Goal: Task Accomplishment & Management: Manage account settings

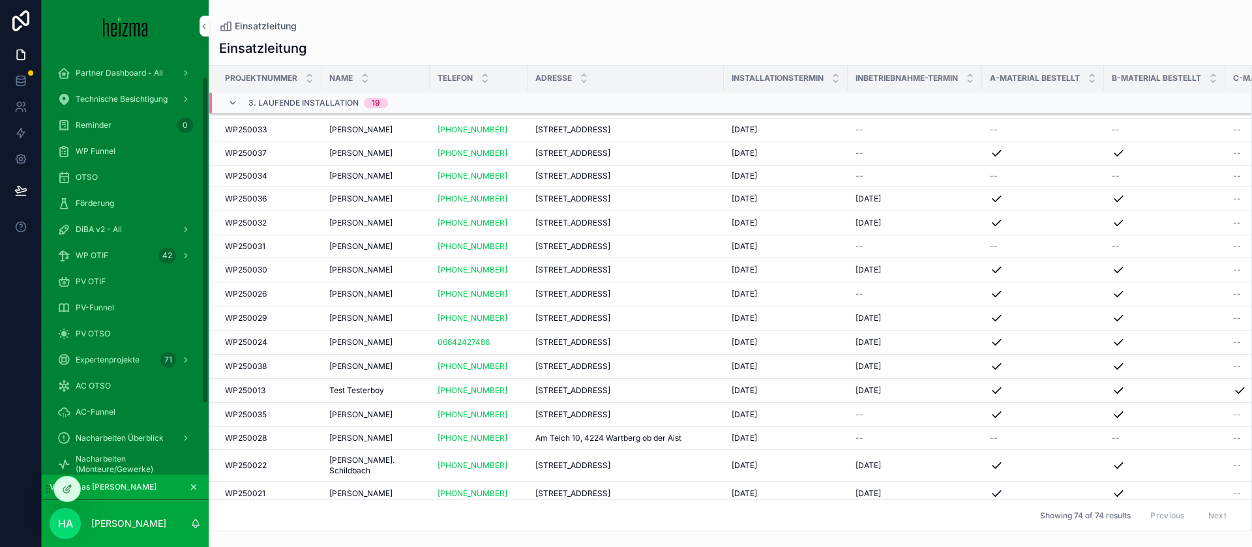
scroll to position [123, 0]
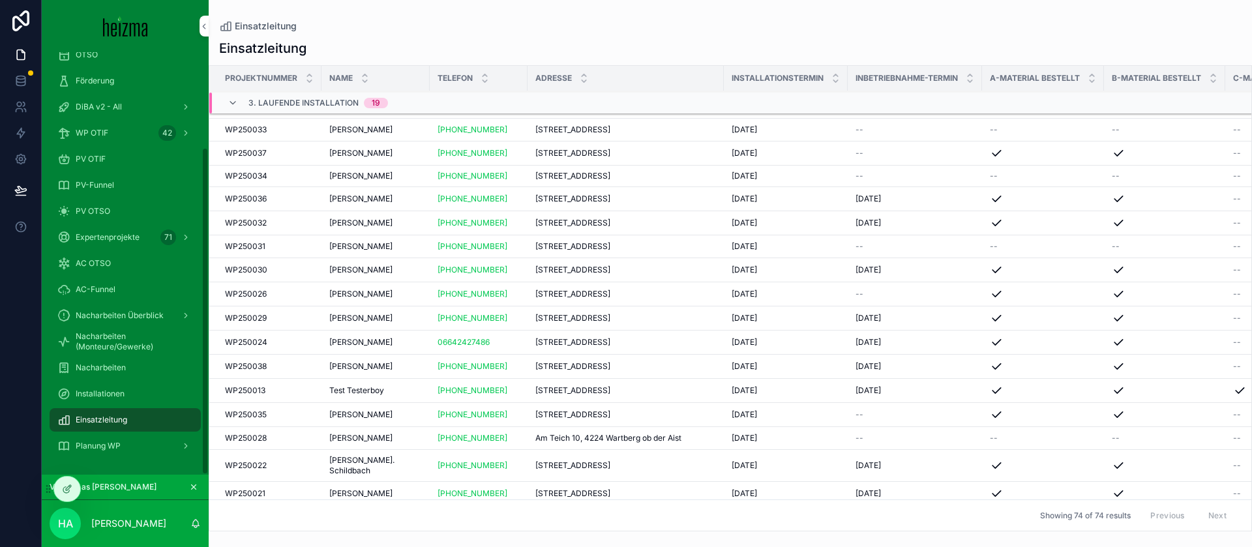
click at [149, 312] on span "Nacharbeiten Überblick" at bounding box center [120, 315] width 88 height 10
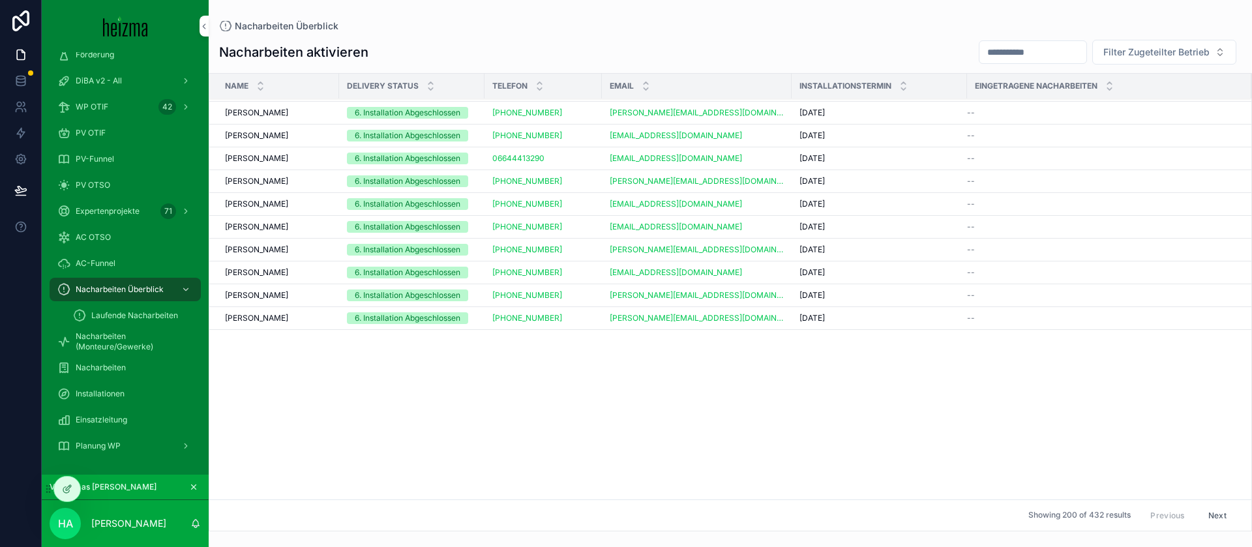
scroll to position [3187, 0]
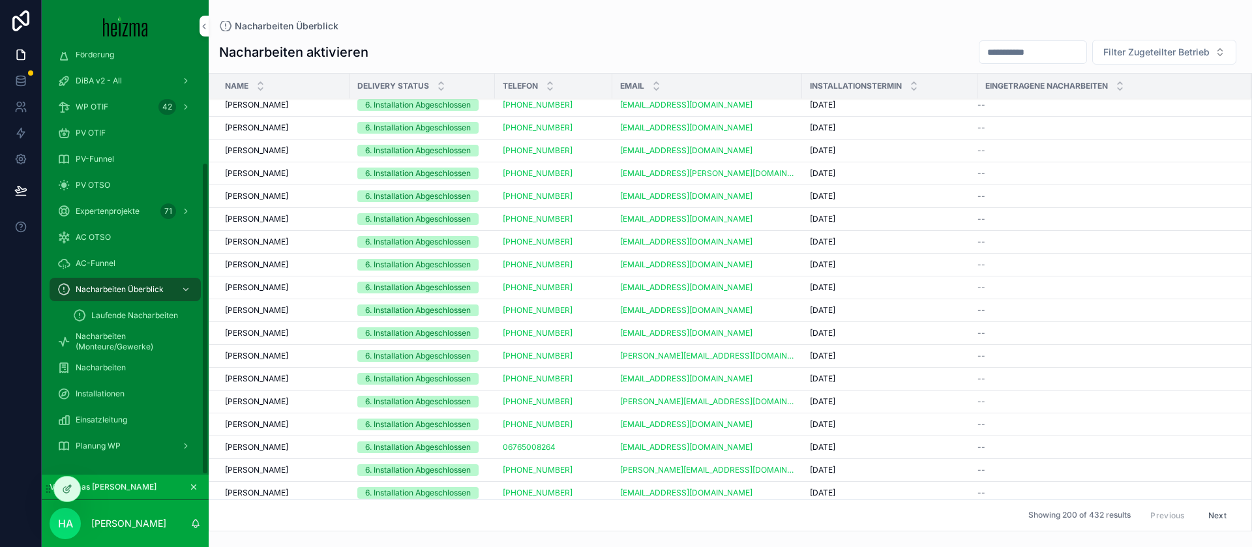
click at [133, 314] on span "Laufende Nacharbeiten" at bounding box center [134, 315] width 87 height 10
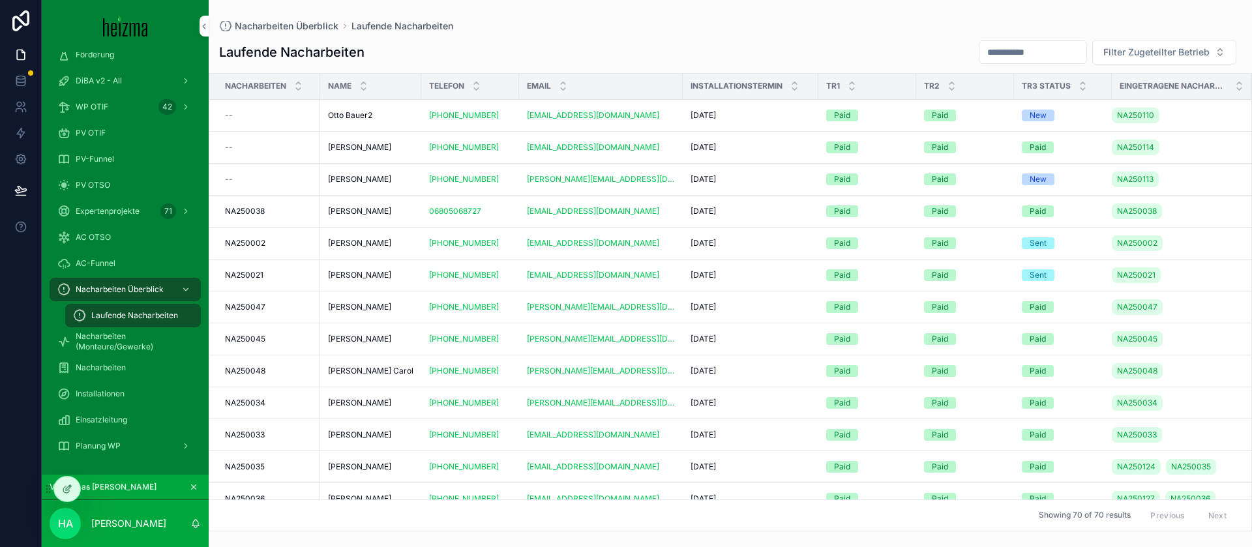
scroll to position [476, 0]
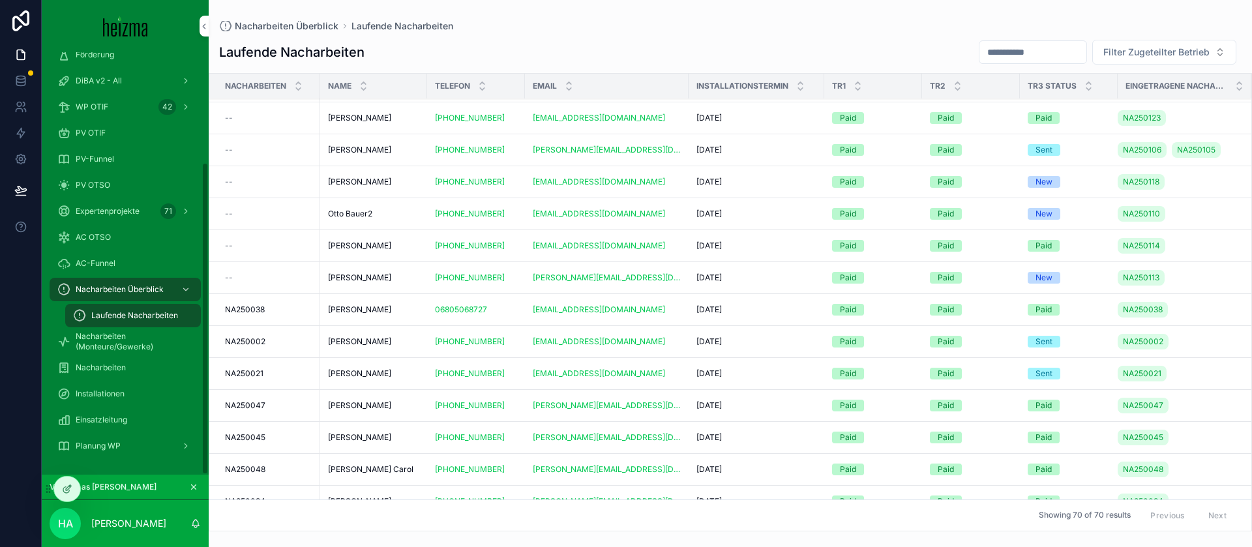
click at [141, 289] on span "Nacharbeiten Überblick" at bounding box center [120, 289] width 88 height 10
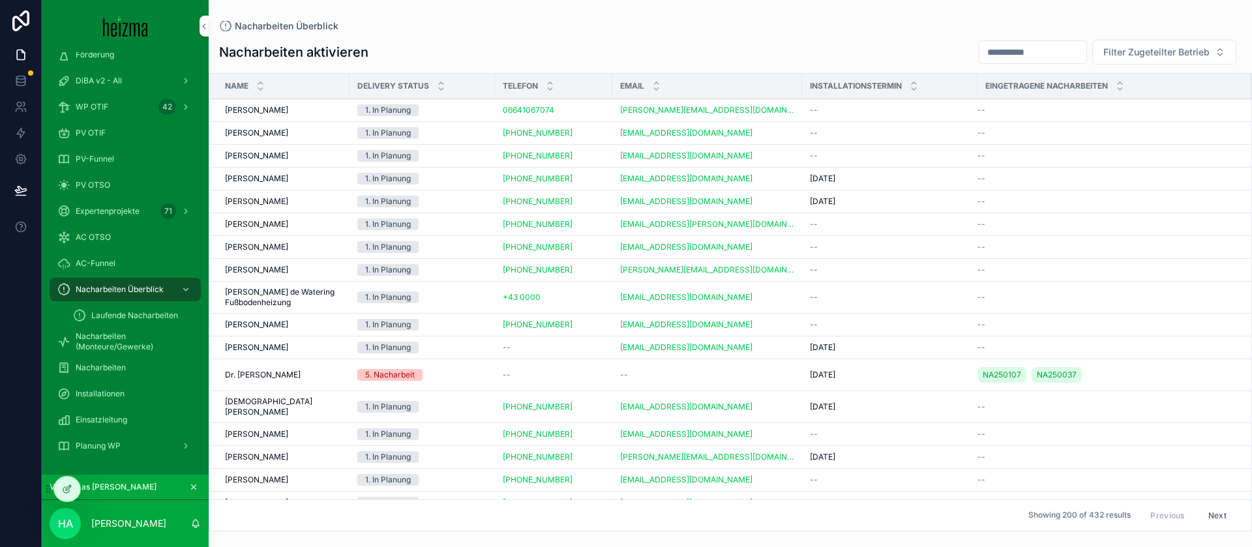
click at [136, 372] on div "Nacharbeiten" at bounding box center [125, 367] width 136 height 21
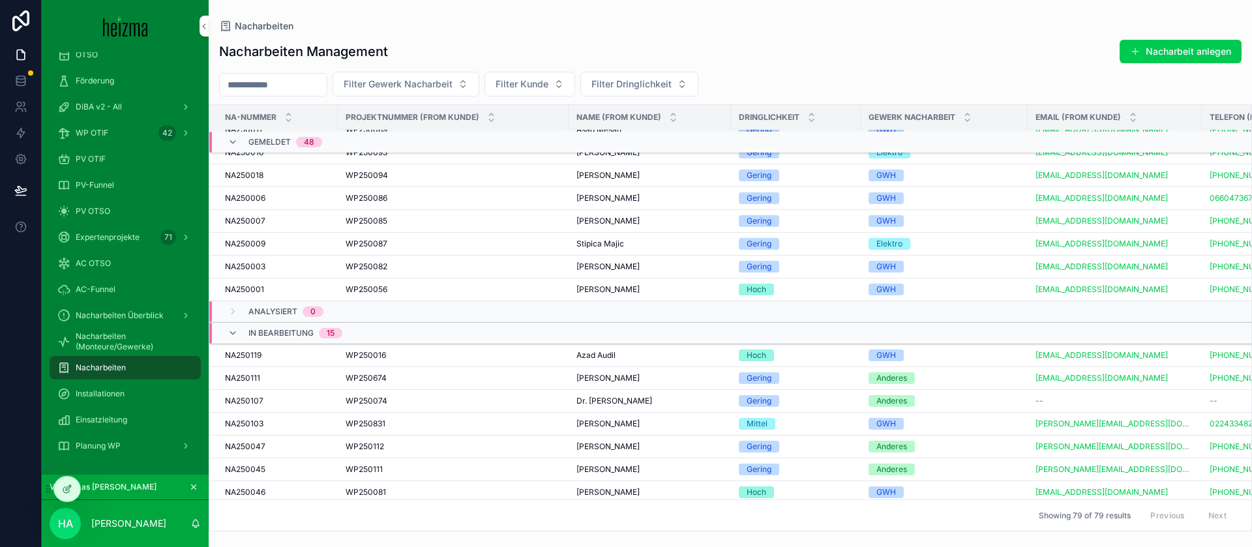
scroll to position [946, 0]
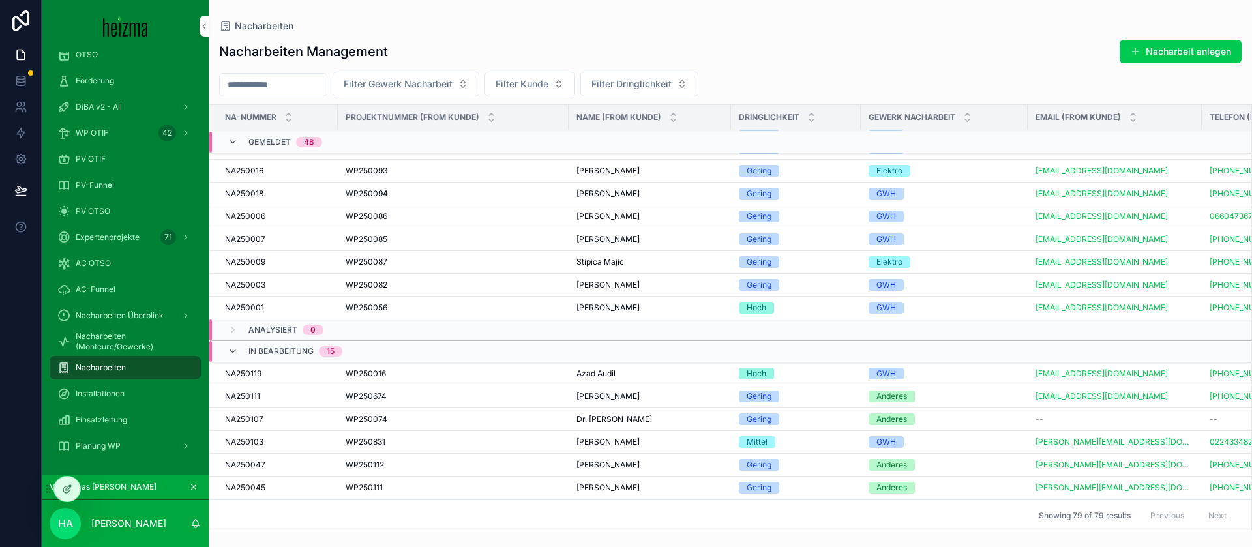
click at [1211, 514] on div "Previous Next" at bounding box center [1188, 515] width 95 height 20
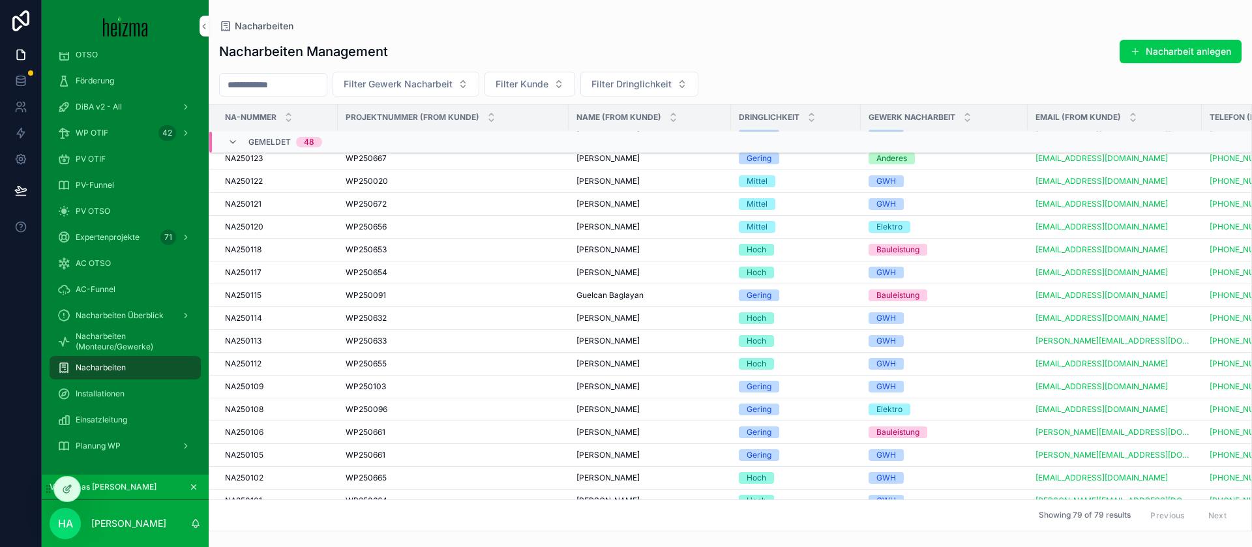
scroll to position [0, 0]
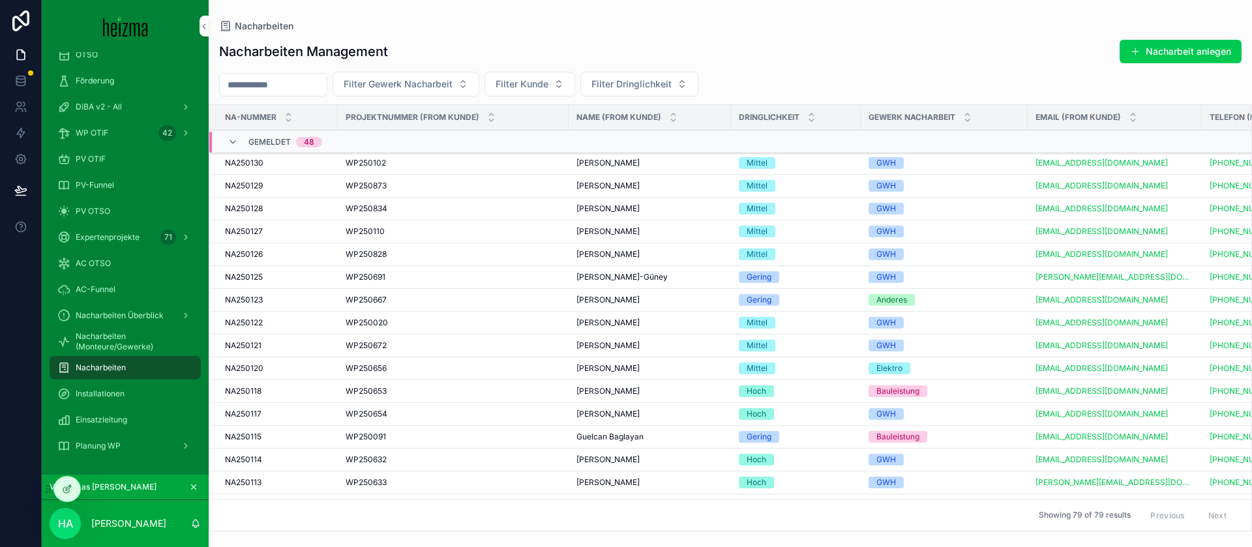
click at [701, 158] on div "[PERSON_NAME] [PERSON_NAME]" at bounding box center [649, 163] width 147 height 10
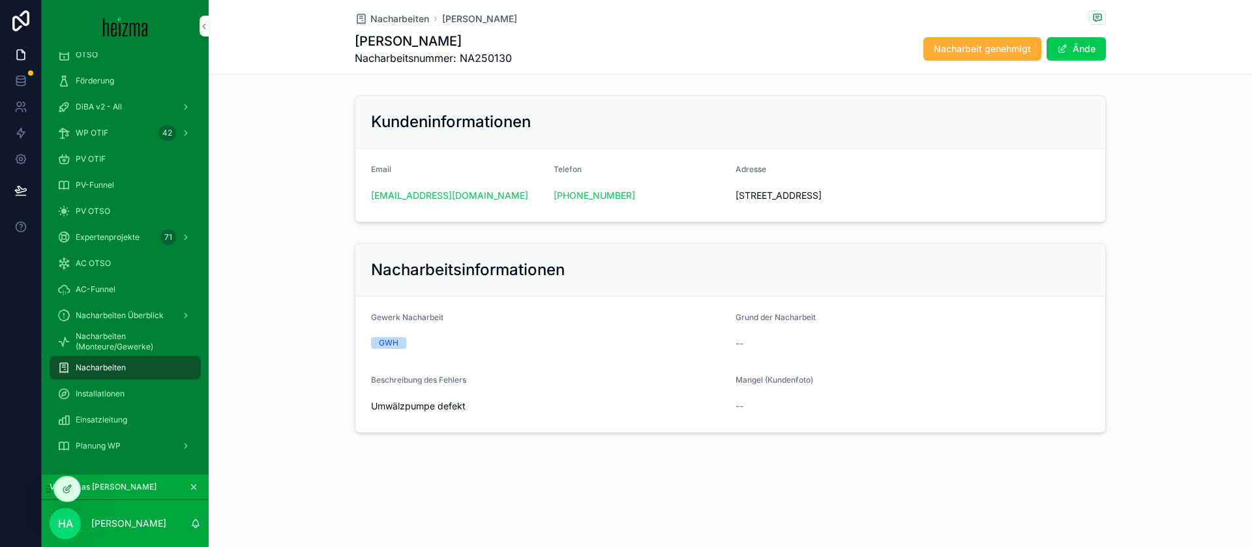
click at [419, 16] on span "Nacharbeiten" at bounding box center [399, 18] width 59 height 13
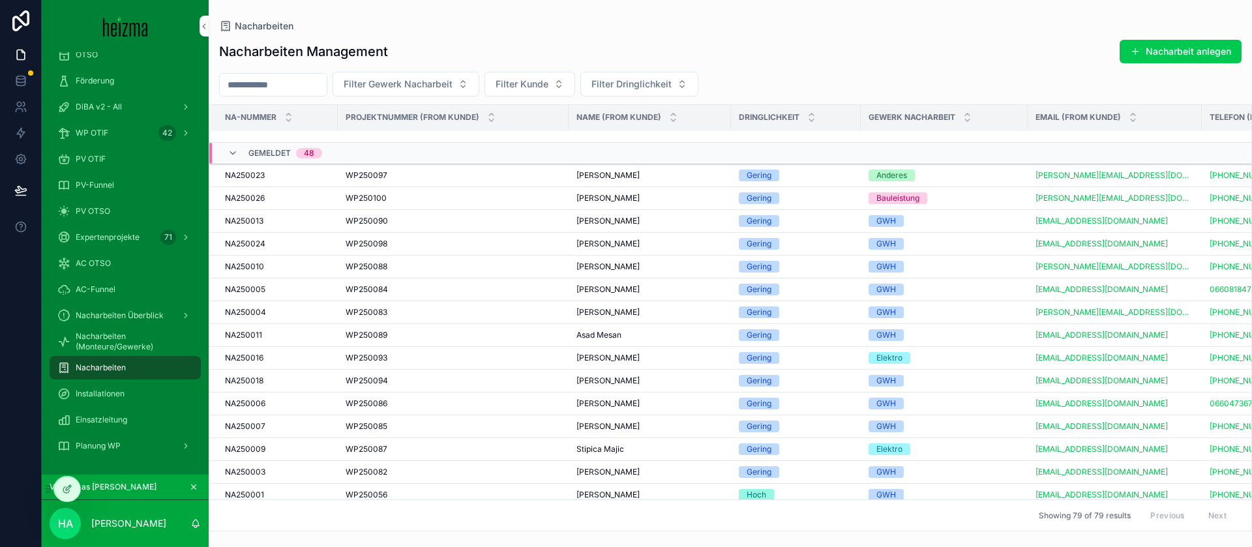
scroll to position [1163, 0]
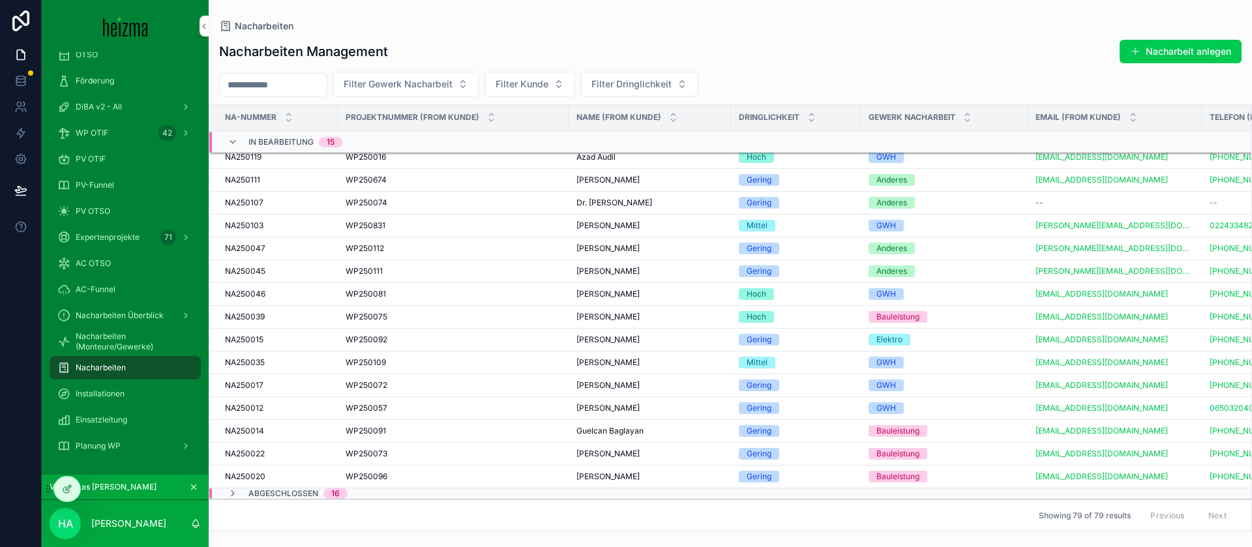
click at [238, 493] on div "Abgeschlossen 16" at bounding box center [288, 493] width 120 height 10
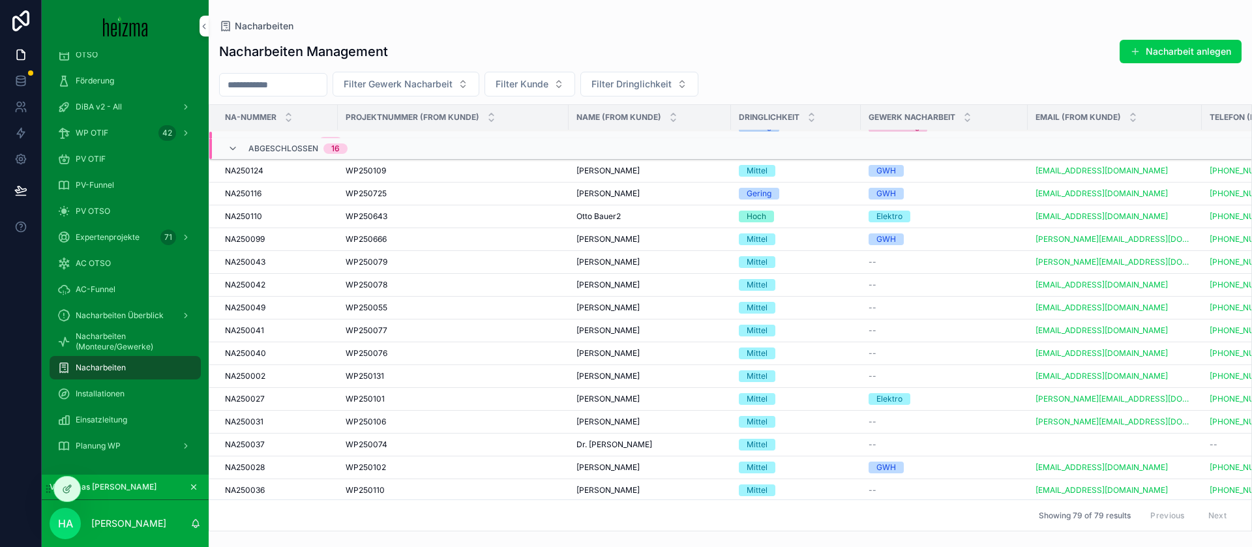
scroll to position [1531, 0]
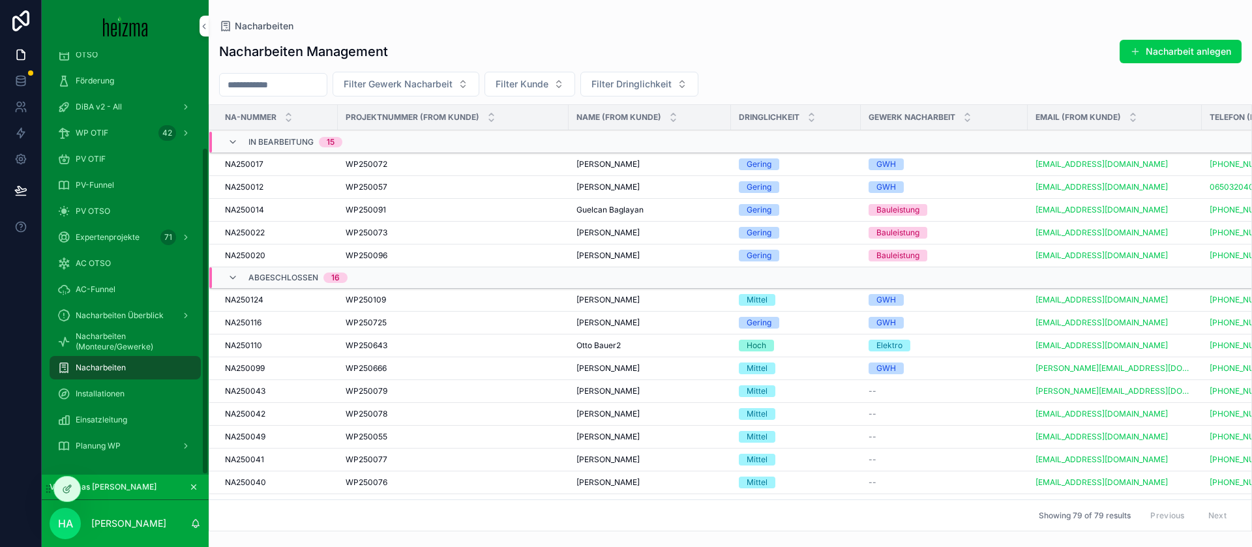
click at [226, 277] on div "Abgeschlossen 16" at bounding box center [287, 277] width 151 height 21
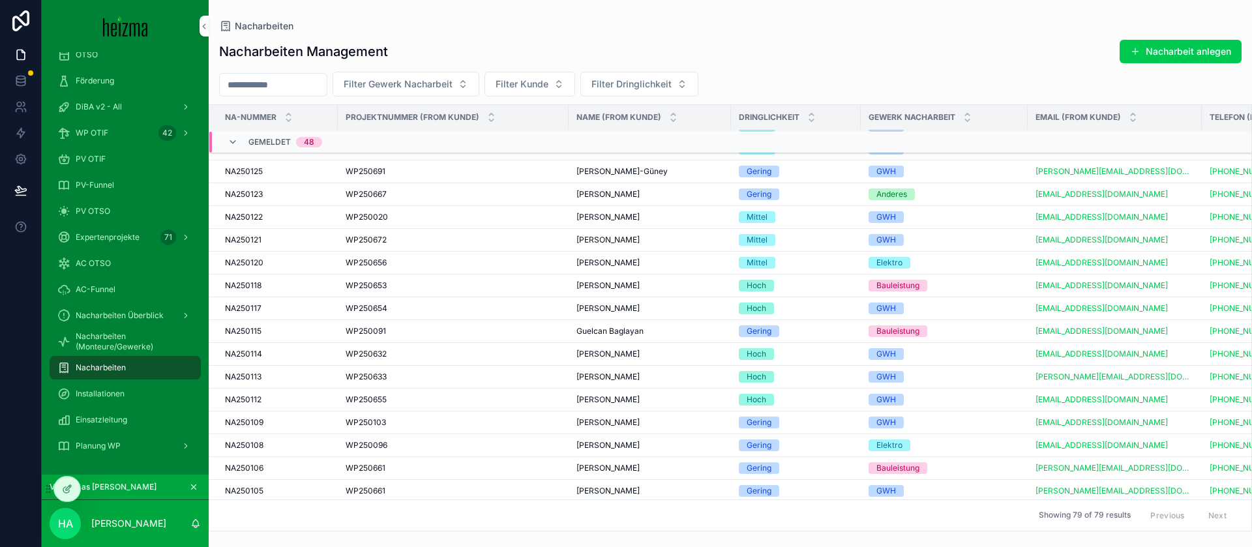
scroll to position [0, 0]
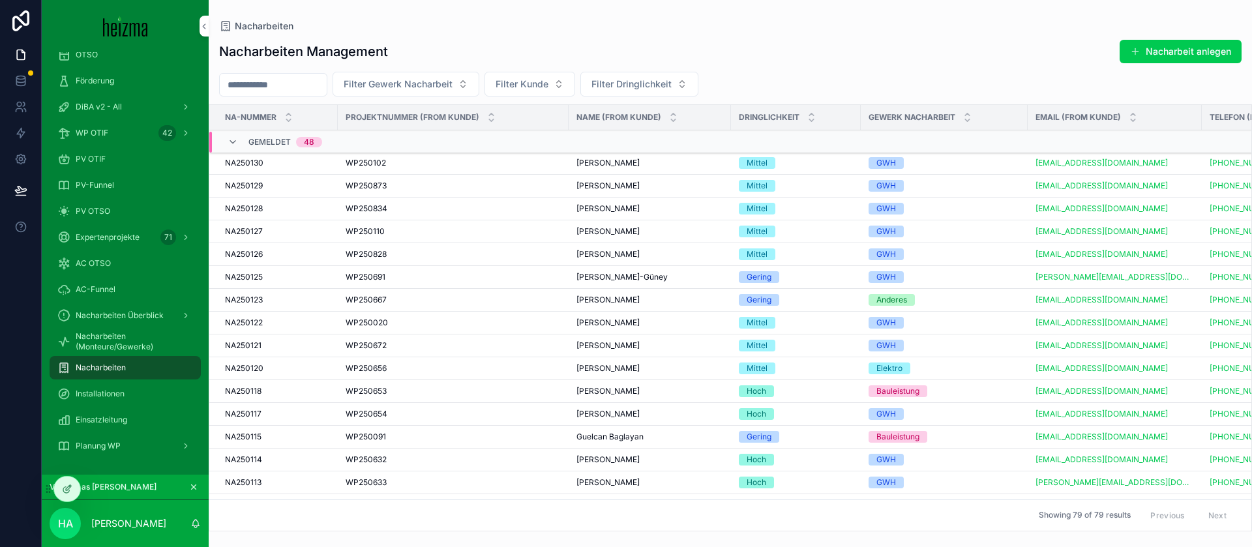
click at [118, 445] on span "Planung WP" at bounding box center [98, 446] width 45 height 10
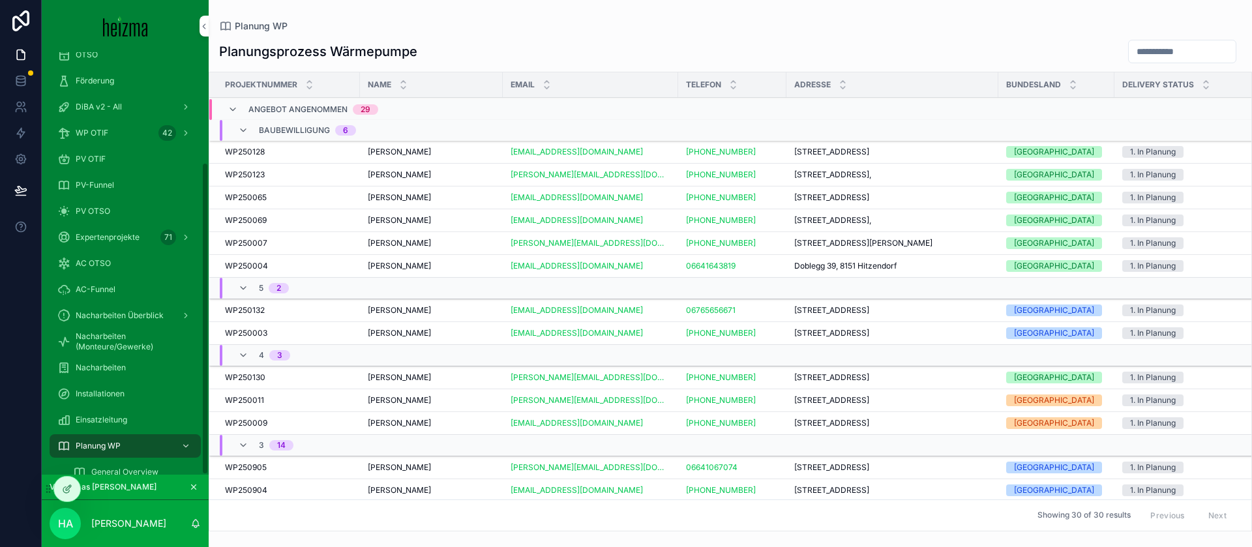
scroll to position [149, 0]
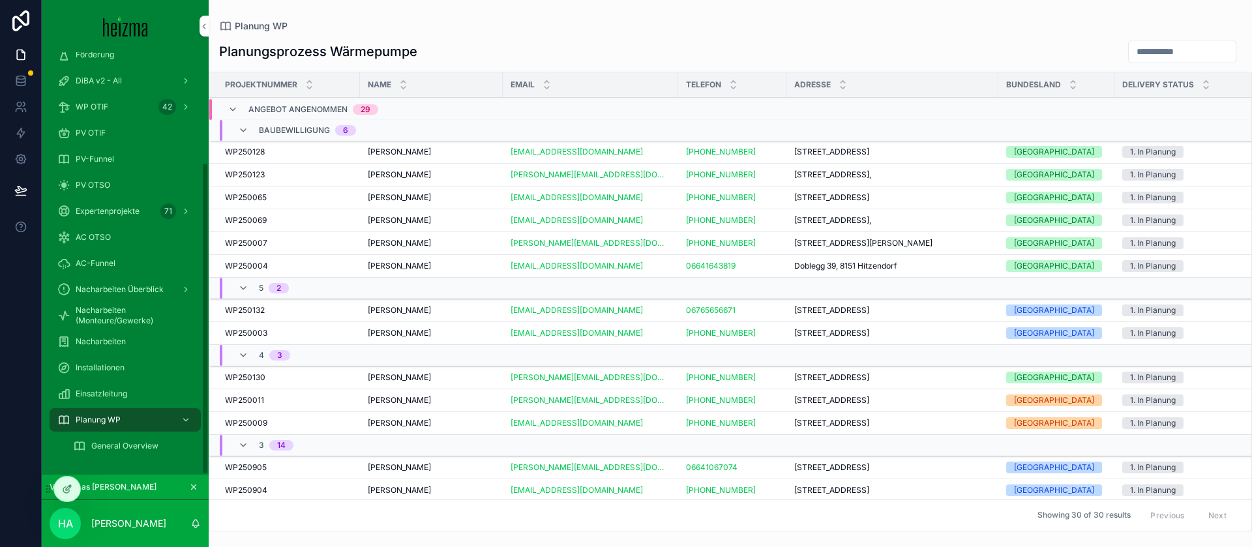
click at [136, 452] on div "General Overview" at bounding box center [133, 446] width 120 height 21
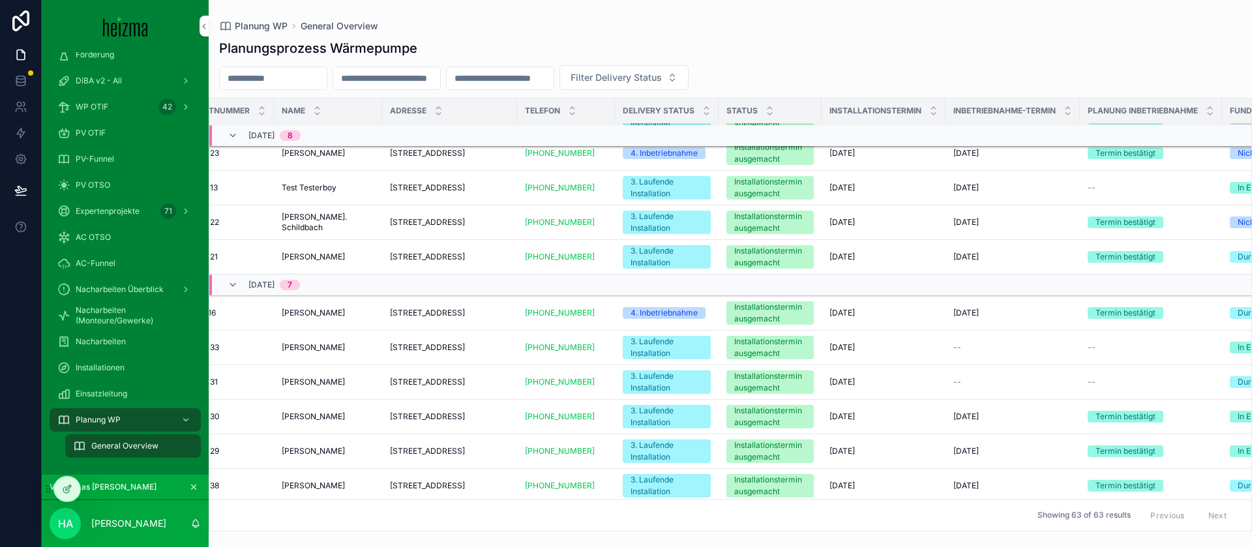
scroll to position [295, 48]
